Goal: Task Accomplishment & Management: Use online tool/utility

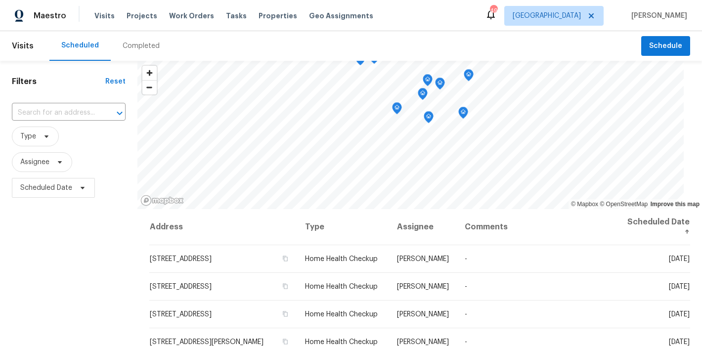
scroll to position [526, 0]
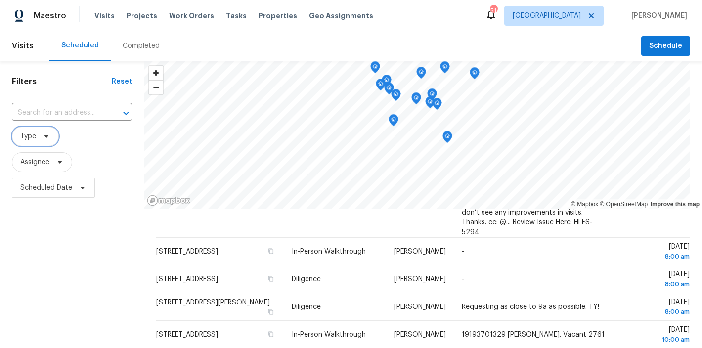
click at [38, 142] on span "Type" at bounding box center [35, 137] width 47 height 20
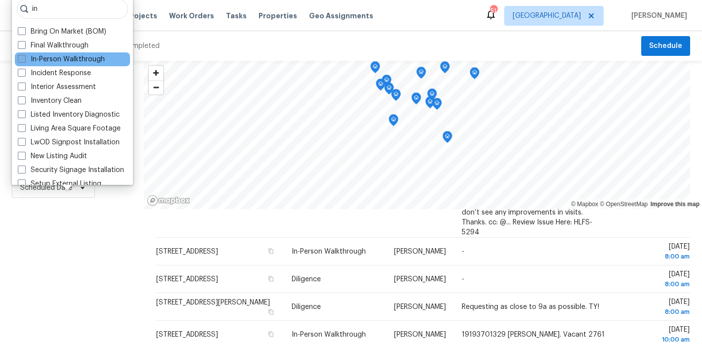
type input "in"
click at [67, 61] on label "In-Person Walkthrough" at bounding box center [61, 59] width 87 height 10
click at [24, 61] on input "In-Person Walkthrough" at bounding box center [21, 57] width 6 height 6
checkbox input "true"
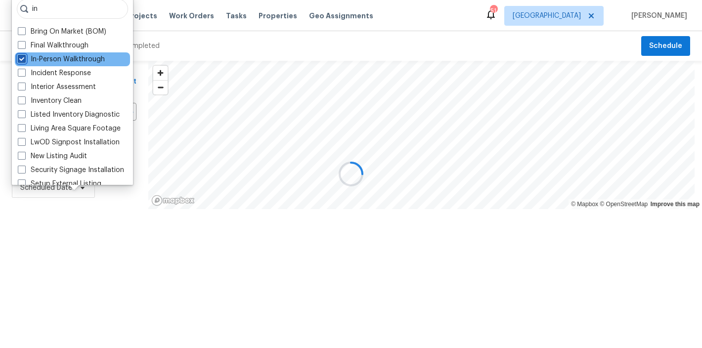
scroll to position [70, 0]
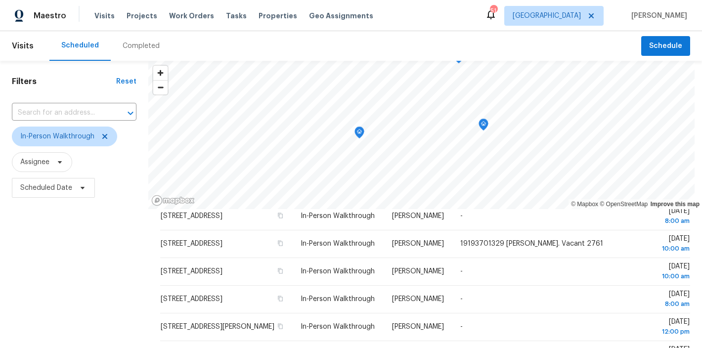
click at [83, 275] on div "Filters Reset ​ In-Person Walkthrough Assignee Scheduled Date" at bounding box center [74, 274] width 148 height 426
click at [40, 140] on span "In-Person Walkthrough" at bounding box center [57, 136] width 74 height 10
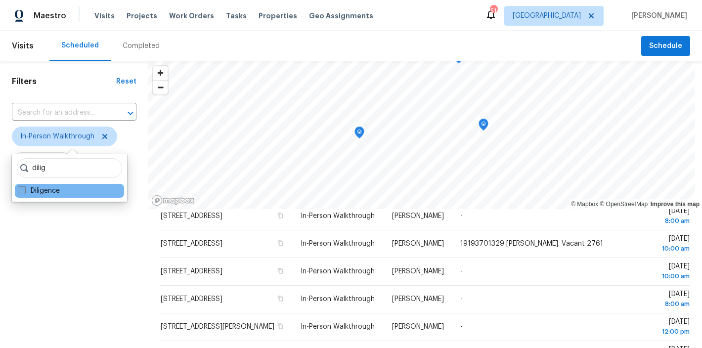
type input "dilig"
click at [43, 186] on label "Diligence" at bounding box center [39, 191] width 42 height 10
click at [24, 186] on input "Diligence" at bounding box center [21, 189] width 6 height 6
checkbox input "true"
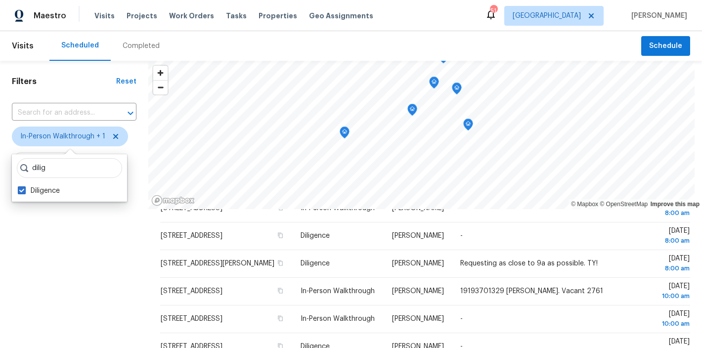
click at [30, 267] on div "Filters Reset ​ In-Person Walkthrough + 1 Assignee Scheduled Date" at bounding box center [74, 274] width 148 height 426
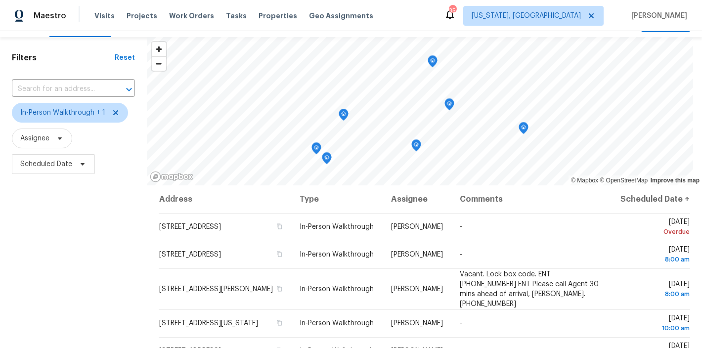
scroll to position [135, 0]
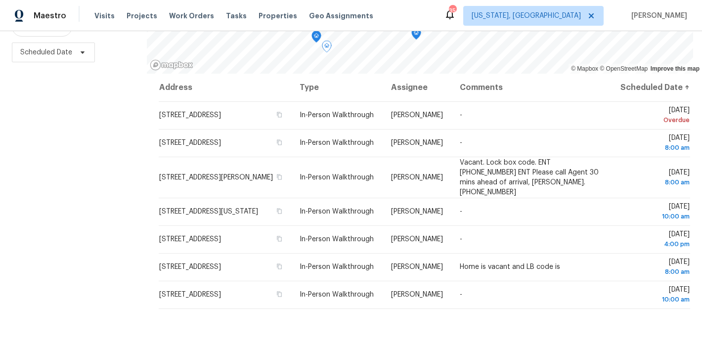
click at [40, 185] on div "Filters Reset ​ In-Person Walkthrough + 1 Assignee Scheduled Date" at bounding box center [73, 138] width 147 height 426
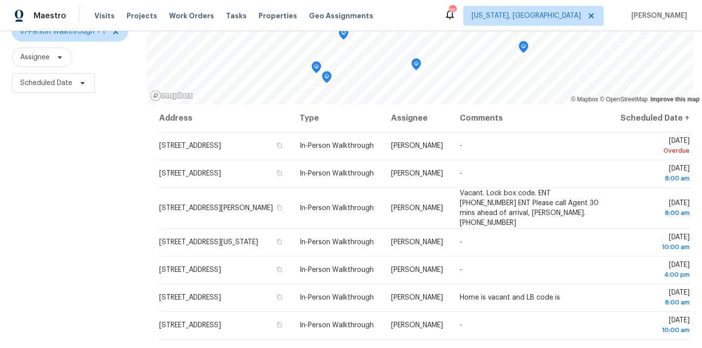
scroll to position [0, 0]
